Goal: Transaction & Acquisition: Purchase product/service

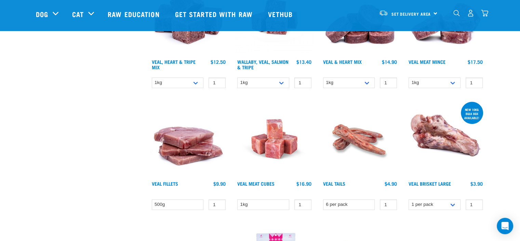
scroll to position [444, 0]
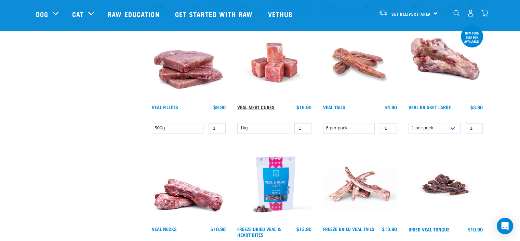
click at [256, 106] on link "Veal Meat Cubes" at bounding box center [255, 107] width 37 height 2
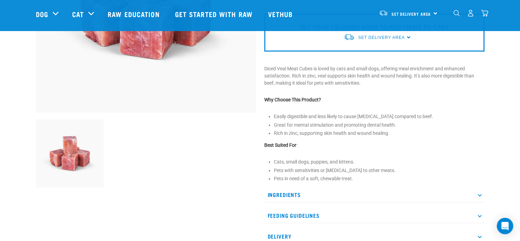
scroll to position [171, 0]
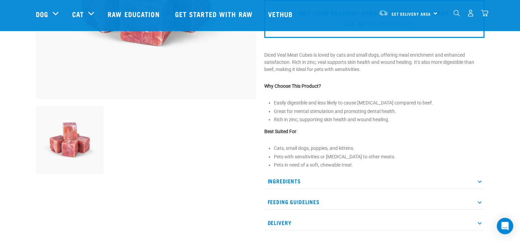
click at [280, 201] on p "Feeding Guidelines" at bounding box center [374, 201] width 220 height 15
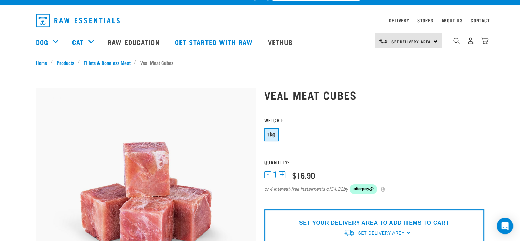
scroll to position [0, 0]
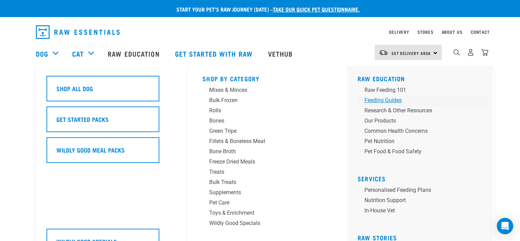
click at [394, 99] on div "Feeding Guides" at bounding box center [417, 100] width 107 height 8
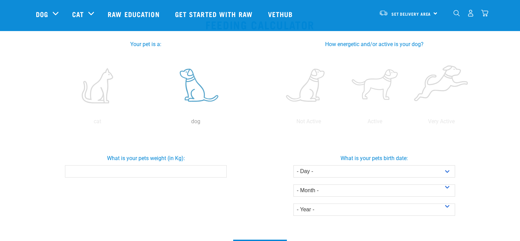
scroll to position [171, 0]
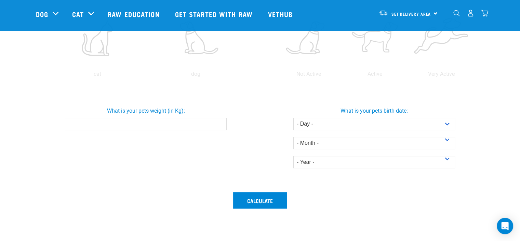
click at [175, 129] on input "What is your pets weight (in Kg):" at bounding box center [146, 124] width 162 height 12
type input "10"
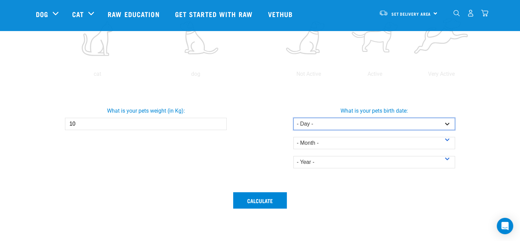
click at [334, 127] on select "- Day - 1 2 3 4 5 6 7 8 9 10 11 12 13 14 15 16 17 18 19 20 21 22 23 24 25 26 27" at bounding box center [374, 124] width 162 height 12
select select "5"
click at [293, 118] on select "- Day - 1 2 3 4 5 6 7 8 9 10 11 12 13 14 15 16 17 18 19 20 21 22 23 24 25 26 27" at bounding box center [374, 124] width 162 height 12
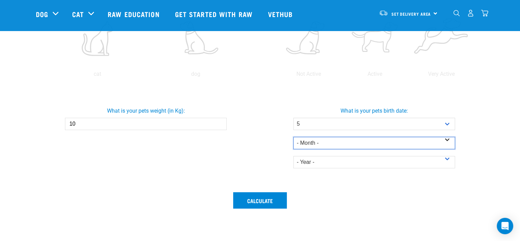
click at [314, 139] on select "- Month - January February March April May June July August September October N…" at bounding box center [374, 143] width 162 height 12
select select "February"
click at [293, 137] on select "- Month - January February March April May June July August September October N…" at bounding box center [374, 143] width 162 height 12
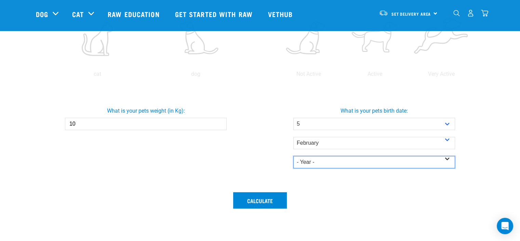
click at [326, 162] on select "- Year - 2025 2024 2023 2022 2021 2020 2019 2018 2017 2016 2015 2014" at bounding box center [374, 162] width 162 height 12
select select "2023"
click at [293, 156] on select "- Year - 2025 2024 2023 2022 2021 2020 2019 2018 2017 2016 2015 2014" at bounding box center [374, 162] width 162 height 12
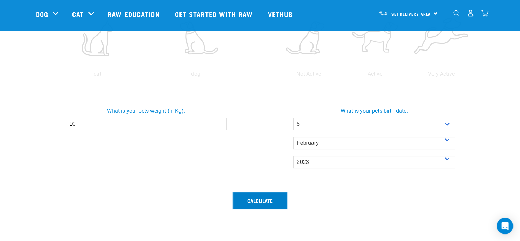
click at [262, 203] on button "Calculate" at bounding box center [260, 200] width 54 height 16
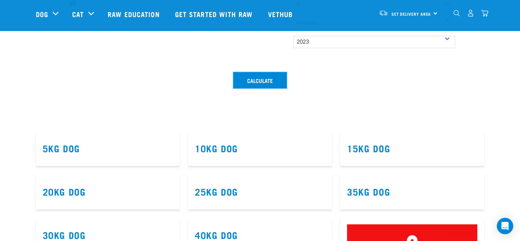
scroll to position [308, 0]
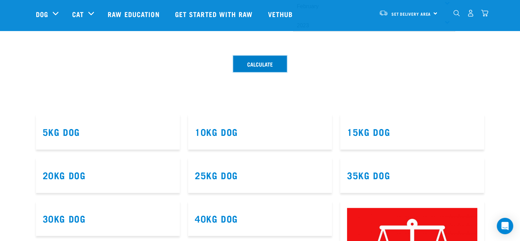
click at [253, 65] on button "Calculate" at bounding box center [260, 64] width 54 height 16
click at [213, 133] on link "10kg Dog" at bounding box center [216, 131] width 43 height 5
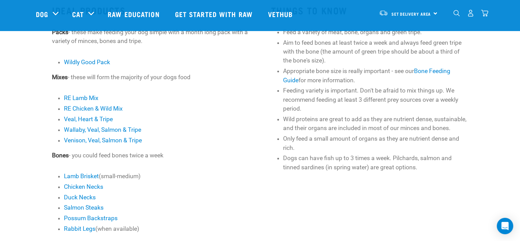
scroll to position [205, 0]
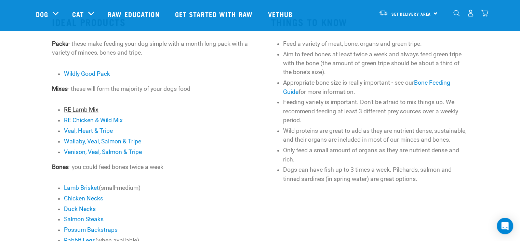
click at [80, 112] on link "RE Lamb Mix" at bounding box center [81, 109] width 35 height 7
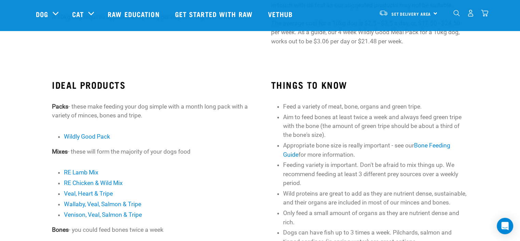
scroll to position [137, 0]
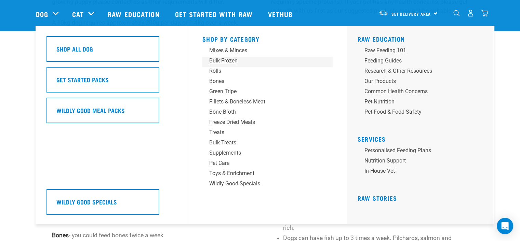
click at [230, 62] on div "Bulk Frozen" at bounding box center [262, 61] width 107 height 8
click at [239, 181] on div "Wildly Good Specials" at bounding box center [262, 184] width 107 height 8
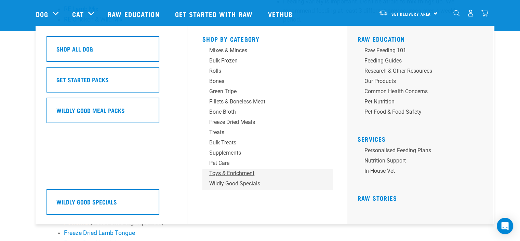
scroll to position [308, 0]
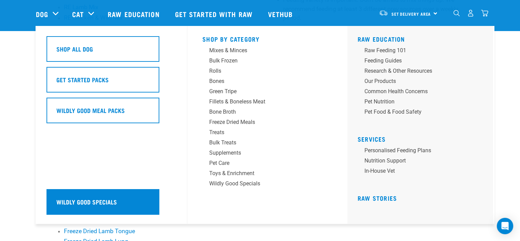
click at [87, 202] on h5 "Wildly Good Specials" at bounding box center [86, 202] width 60 height 9
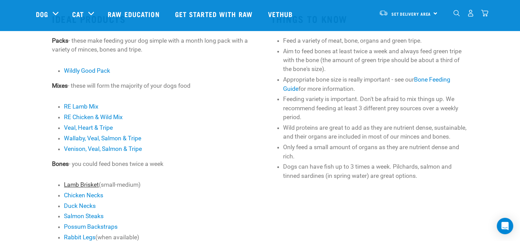
scroll to position [205, 0]
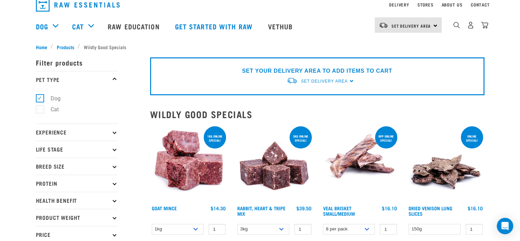
scroll to position [68, 0]
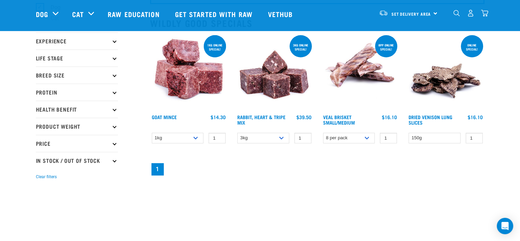
click at [42, 75] on p "Breed Size" at bounding box center [77, 75] width 82 height 17
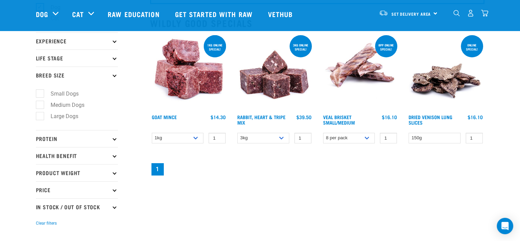
click at [53, 97] on label "Small Dogs" at bounding box center [61, 94] width 42 height 9
click at [40, 95] on input "Small Dogs" at bounding box center [38, 93] width 4 height 4
checkbox input "true"
click at [85, 56] on p "Life Stage" at bounding box center [77, 58] width 82 height 17
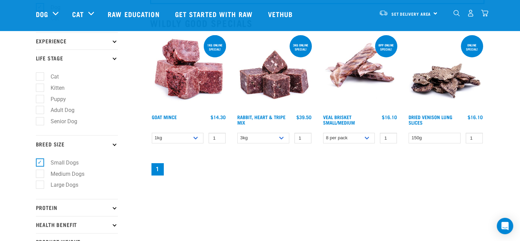
click at [55, 110] on label "Adult Dog" at bounding box center [59, 110] width 38 height 9
click at [40, 110] on input "Adult Dog" at bounding box center [38, 109] width 4 height 4
checkbox input "true"
click at [54, 43] on p "Experience" at bounding box center [77, 40] width 82 height 17
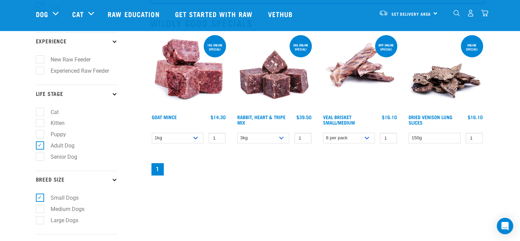
click at [54, 62] on label "New Raw Feeder" at bounding box center [67, 59] width 54 height 9
click at [40, 61] on input "New Raw Feeder" at bounding box center [38, 58] width 4 height 4
checkbox input "true"
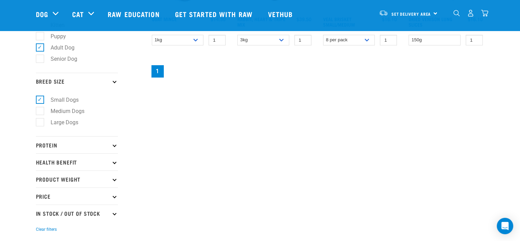
scroll to position [171, 0]
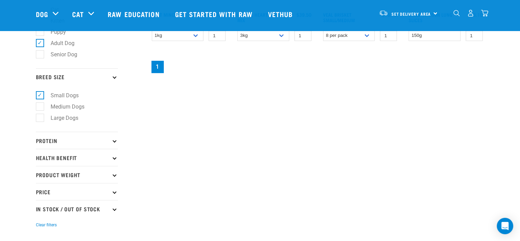
click at [48, 176] on p "Product Weight" at bounding box center [77, 174] width 82 height 17
click at [46, 159] on p "Health Benefit" at bounding box center [77, 157] width 82 height 17
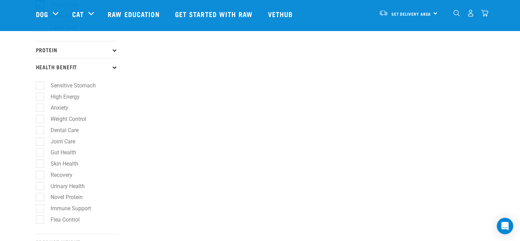
scroll to position [273, 0]
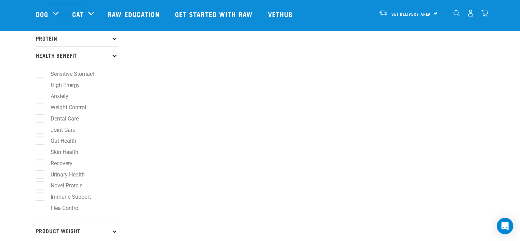
click at [55, 105] on label "Weight Control" at bounding box center [64, 107] width 49 height 9
click at [40, 105] on input "Weight Control" at bounding box center [38, 106] width 4 height 4
checkbox input "true"
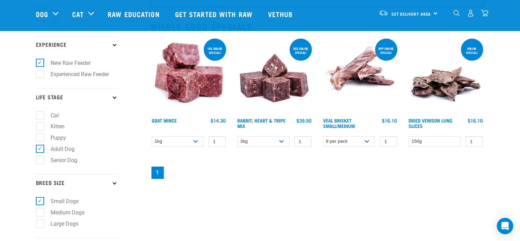
scroll to position [68, 0]
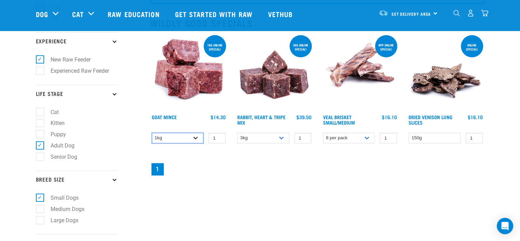
click at [185, 137] on select "1kg 3kg" at bounding box center [178, 138] width 52 height 11
click at [152, 133] on select "1kg 3kg" at bounding box center [178, 138] width 52 height 11
click at [181, 136] on select "1kg 3kg" at bounding box center [178, 138] width 52 height 11
click at [152, 133] on select "1kg 3kg" at bounding box center [178, 138] width 52 height 11
click at [179, 136] on select "1kg 3kg" at bounding box center [178, 138] width 52 height 11
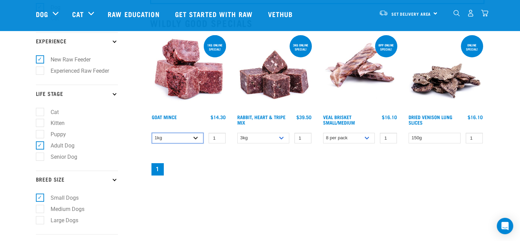
select select "432"
click at [152, 133] on select "1kg 3kg" at bounding box center [178, 138] width 52 height 11
click at [179, 86] on img at bounding box center [189, 73] width 78 height 78
